Goal: Check status: Check status

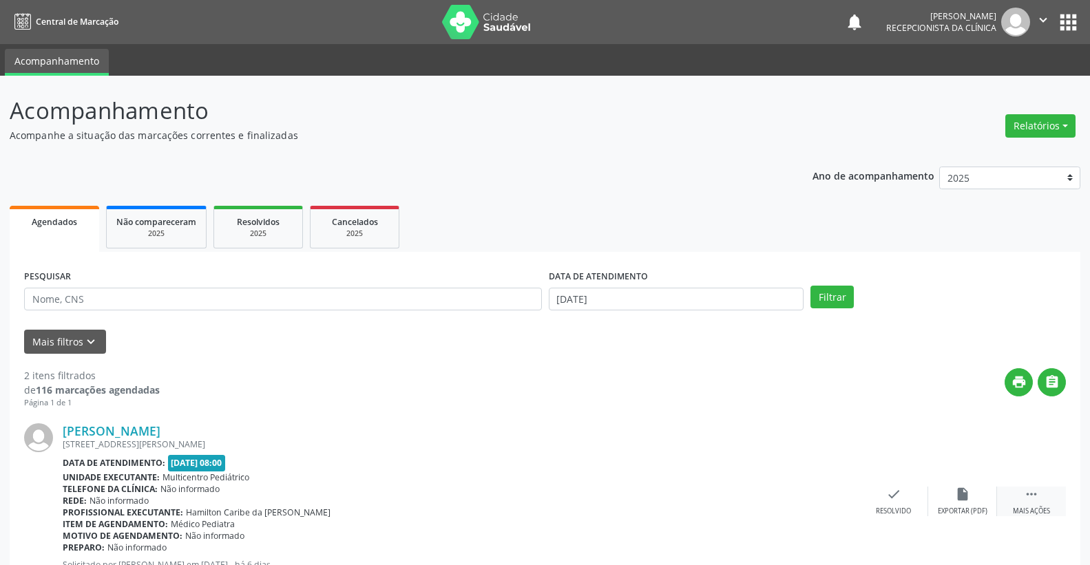
scroll to position [239, 0]
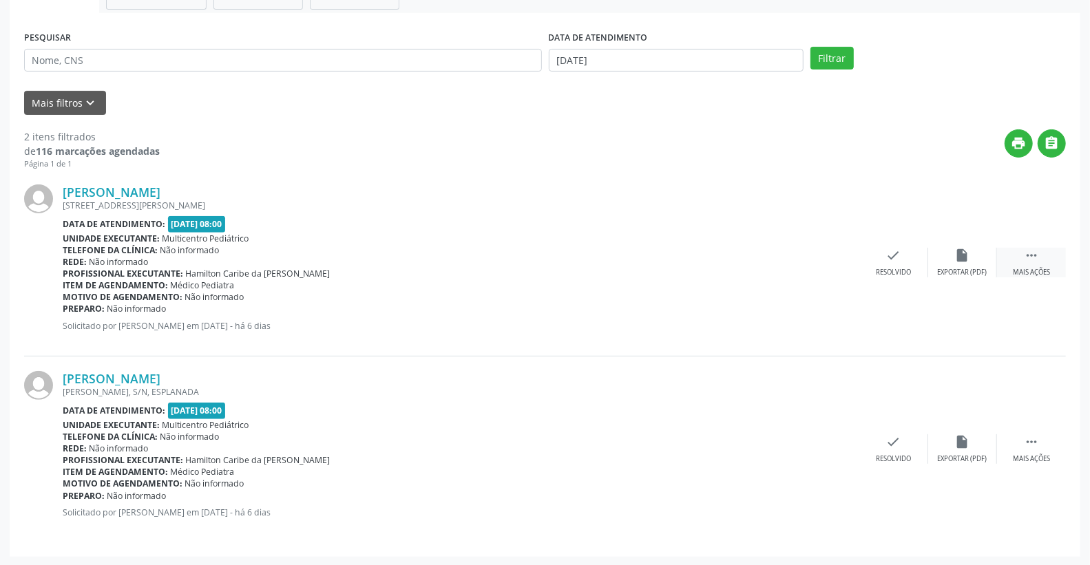
click at [1039, 253] on div " Mais ações" at bounding box center [1031, 263] width 69 height 30
click at [964, 252] on icon "alarm_off" at bounding box center [962, 255] width 15 height 15
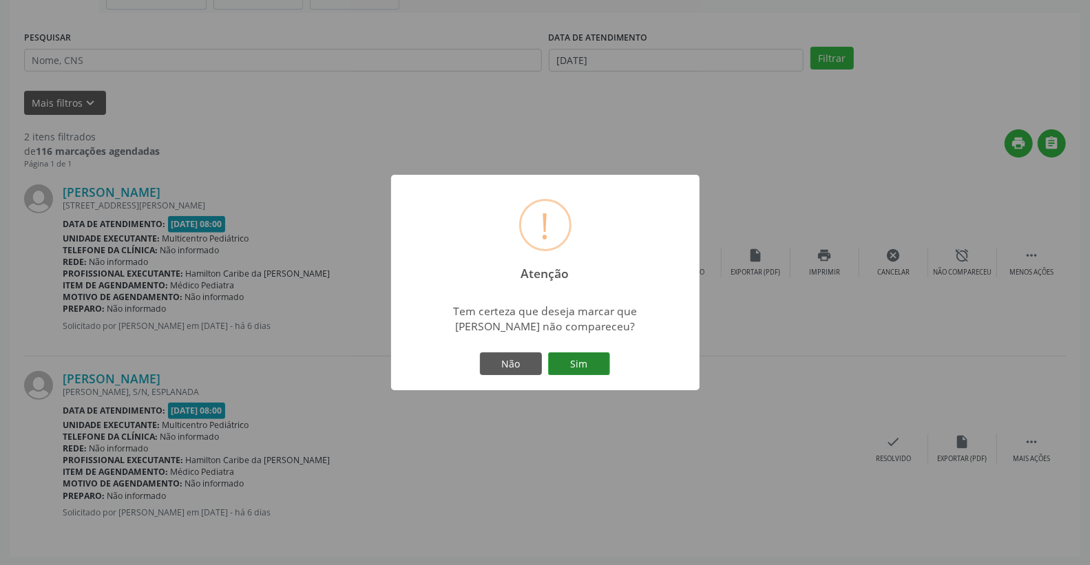
click at [590, 363] on button "Sim" at bounding box center [579, 363] width 62 height 23
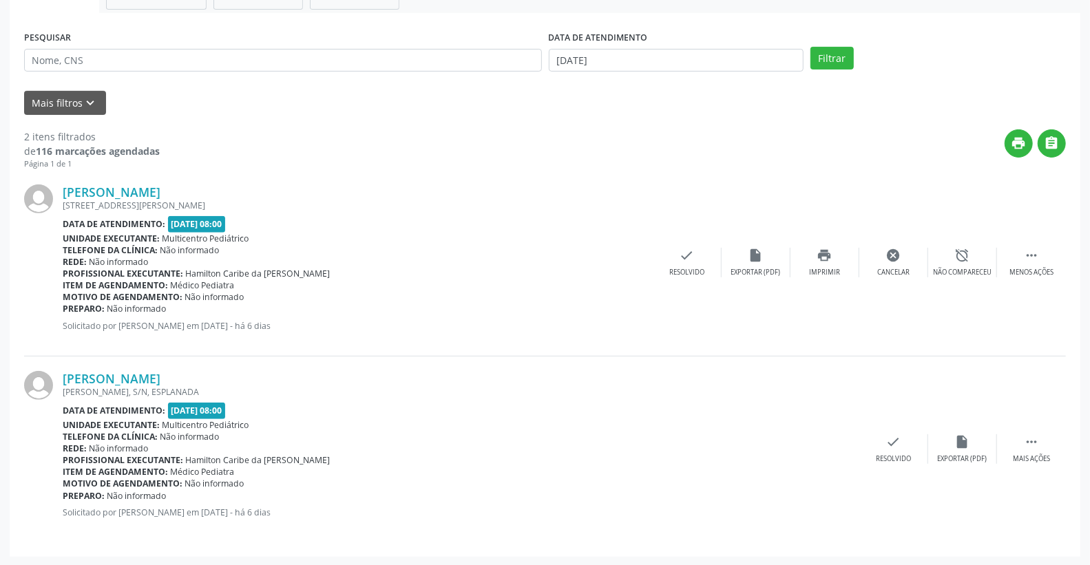
scroll to position [0, 0]
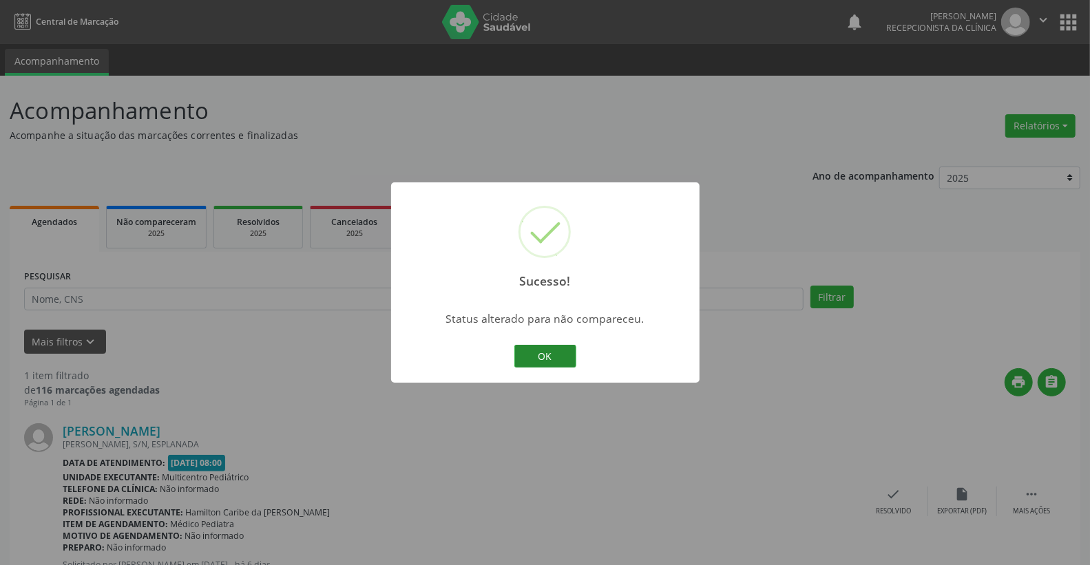
click at [563, 359] on button "OK" at bounding box center [545, 356] width 62 height 23
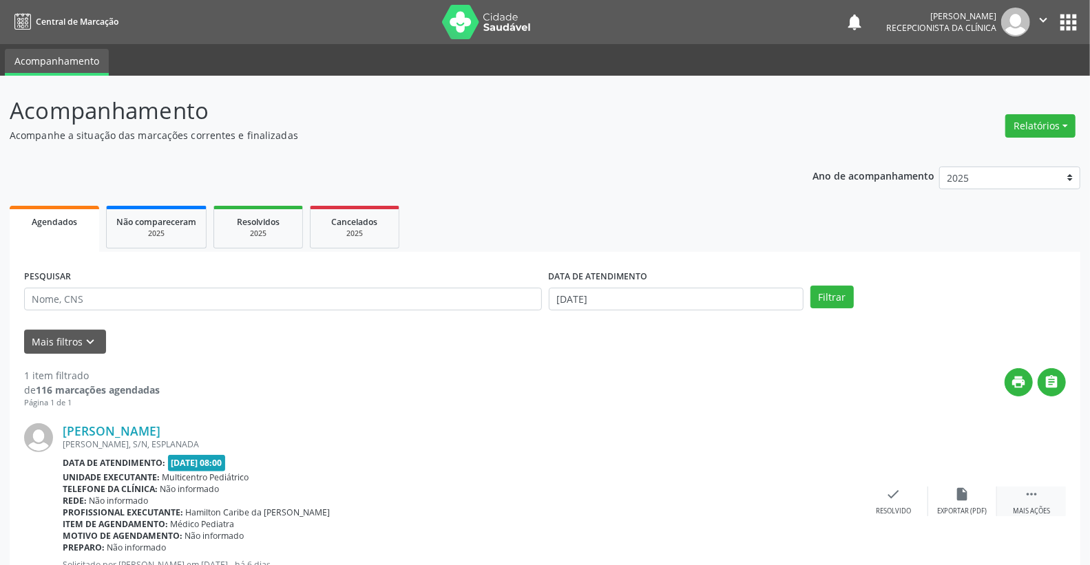
click at [1035, 498] on icon "" at bounding box center [1031, 494] width 15 height 15
click at [966, 487] on icon "alarm_off" at bounding box center [962, 494] width 15 height 15
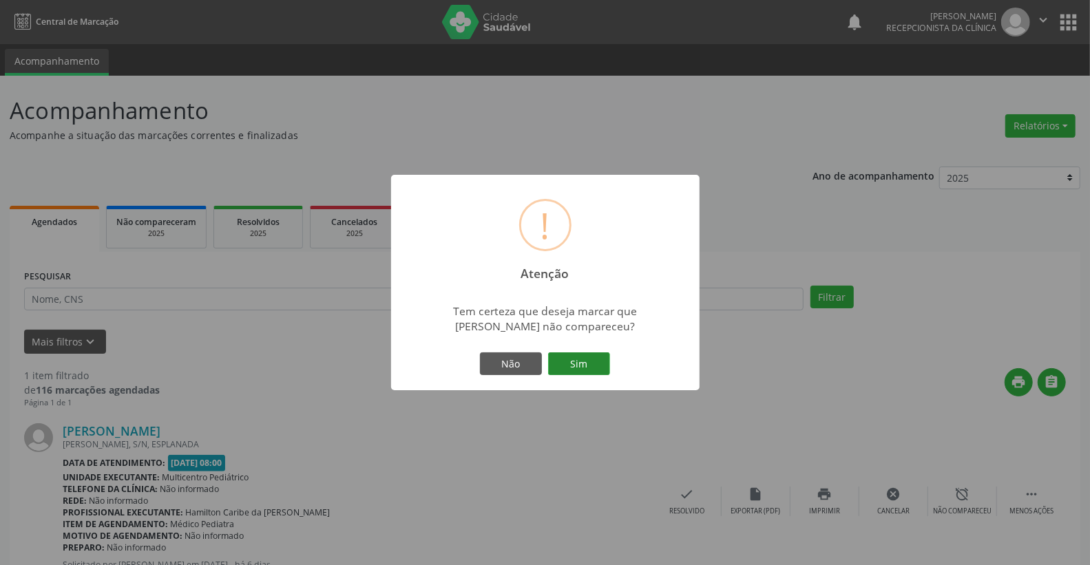
click at [594, 360] on button "Sim" at bounding box center [579, 363] width 62 height 23
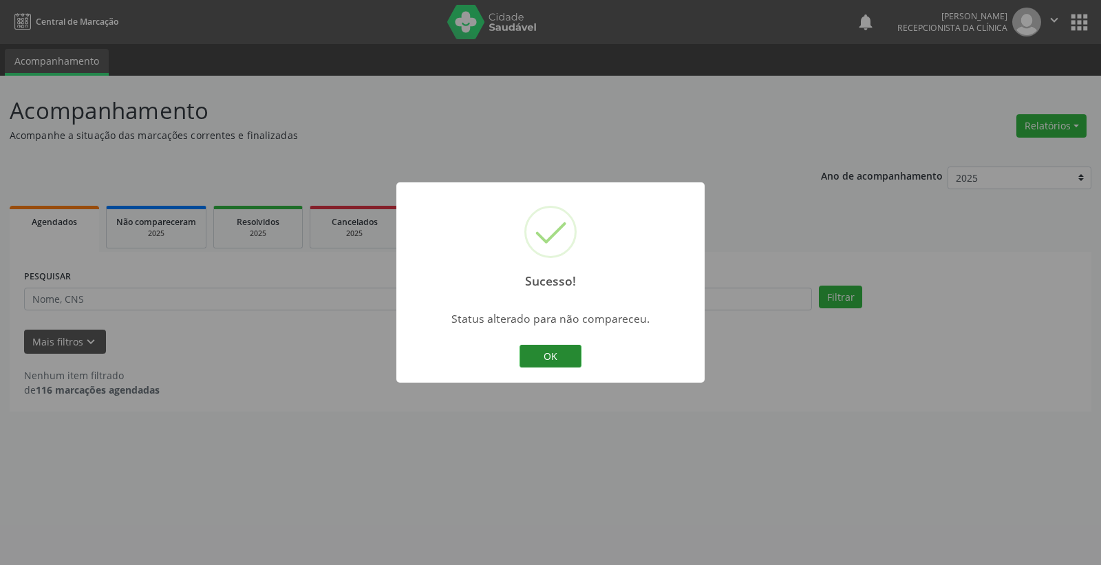
click at [558, 350] on button "OK" at bounding box center [551, 356] width 62 height 23
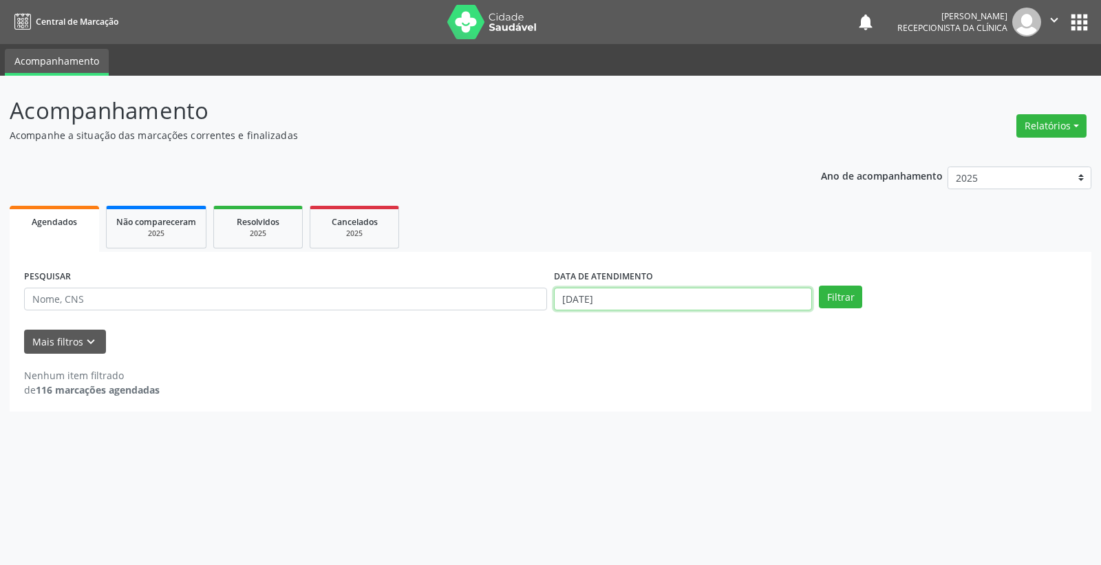
click at [642, 299] on input "[DATE]" at bounding box center [683, 299] width 258 height 23
click at [679, 449] on span "25" at bounding box center [684, 450] width 27 height 27
type input "[DATE]"
click at [679, 449] on span "25" at bounding box center [684, 450] width 27 height 27
click at [855, 290] on button "Filtrar" at bounding box center [840, 297] width 43 height 23
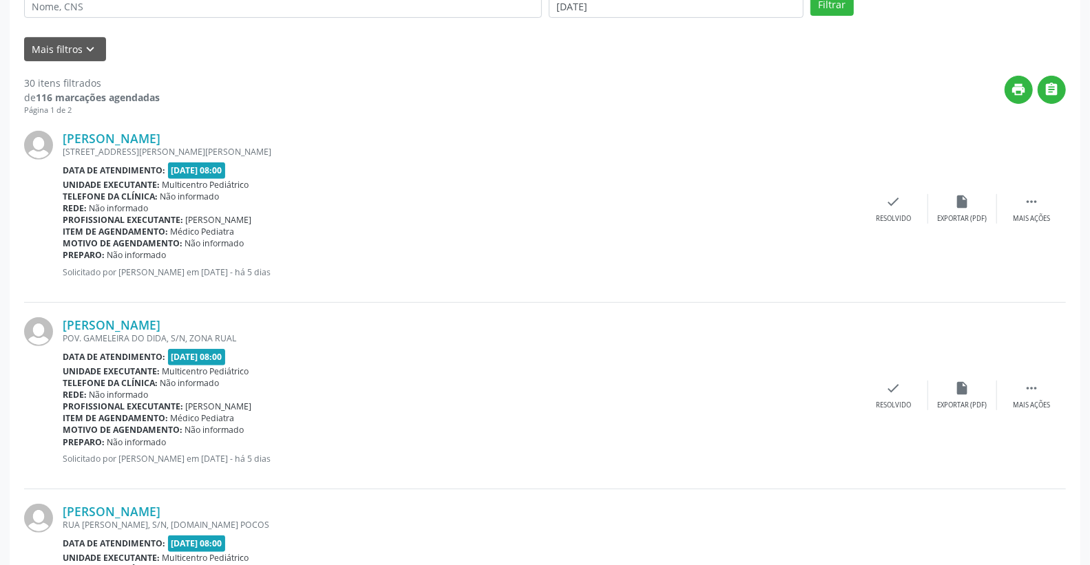
scroll to position [76, 0]
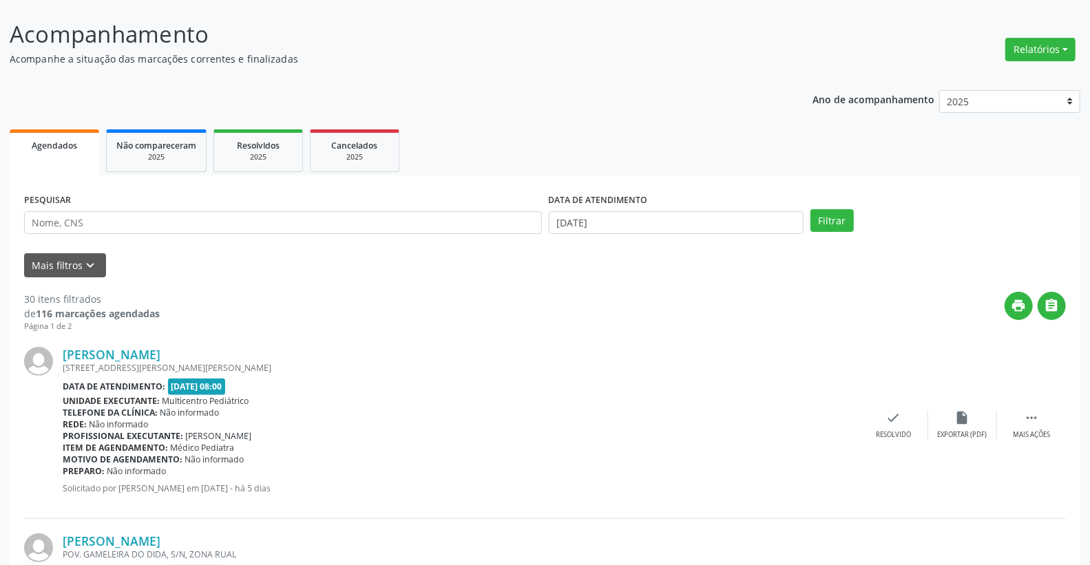
click at [679, 209] on div "DATA DE ATENDIMENTO" at bounding box center [676, 200] width 255 height 21
click at [678, 221] on input "[DATE]" at bounding box center [676, 222] width 255 height 23
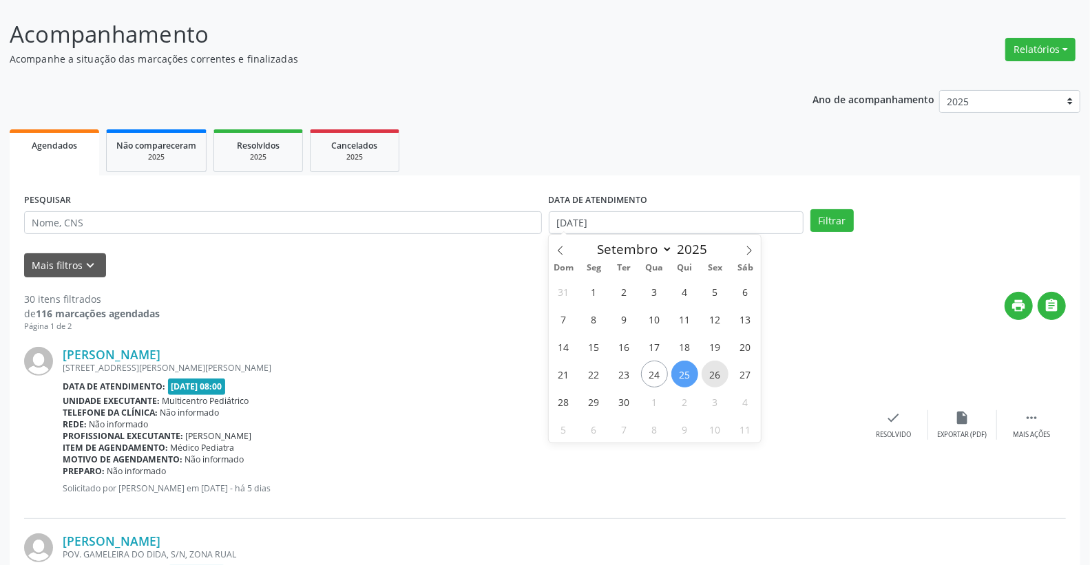
click at [721, 372] on span "26" at bounding box center [714, 374] width 27 height 27
type input "[DATE]"
click at [721, 372] on span "26" at bounding box center [714, 374] width 27 height 27
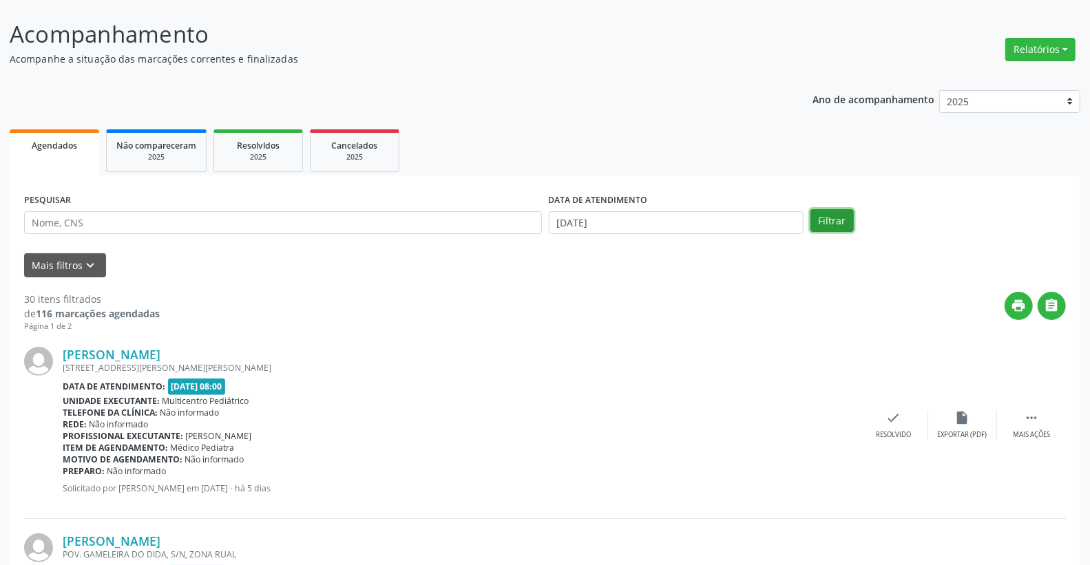
click at [834, 218] on button "Filtrar" at bounding box center [831, 220] width 43 height 23
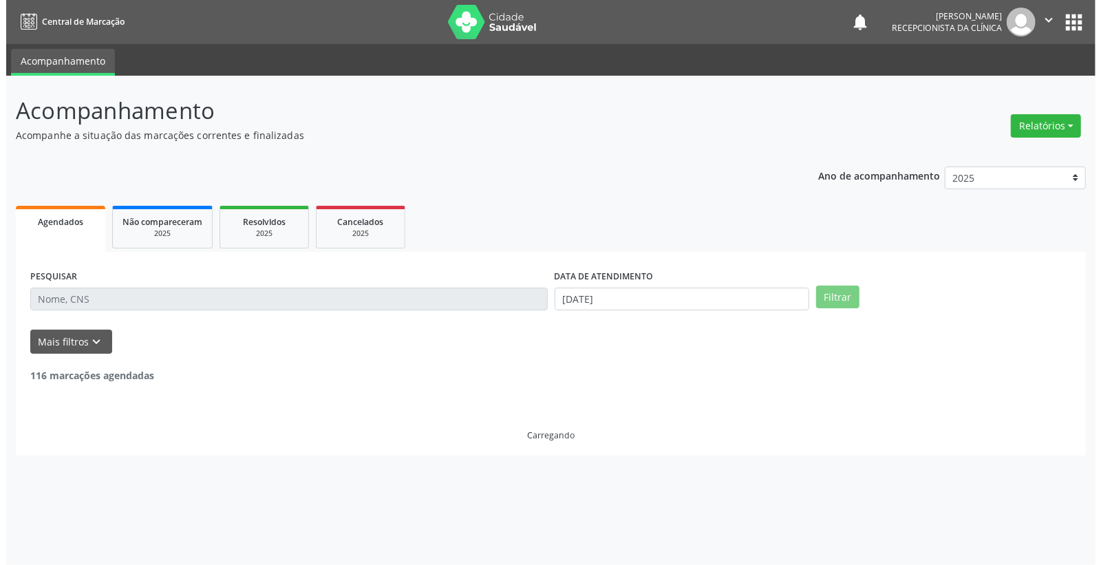
scroll to position [0, 0]
